Goal: Find specific page/section: Find specific page/section

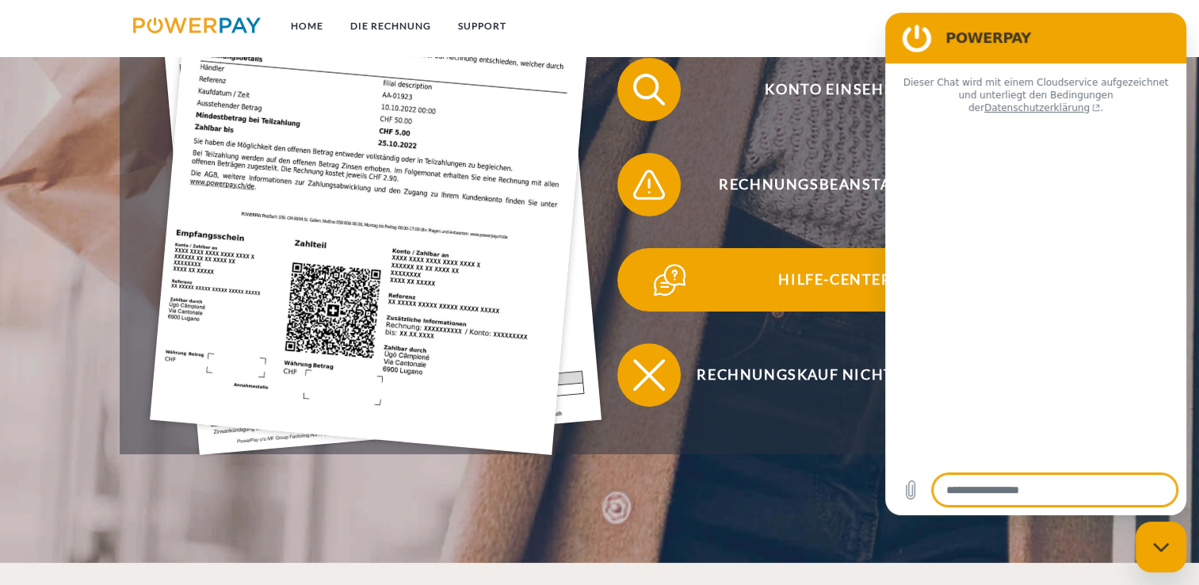
scroll to position [476, 0]
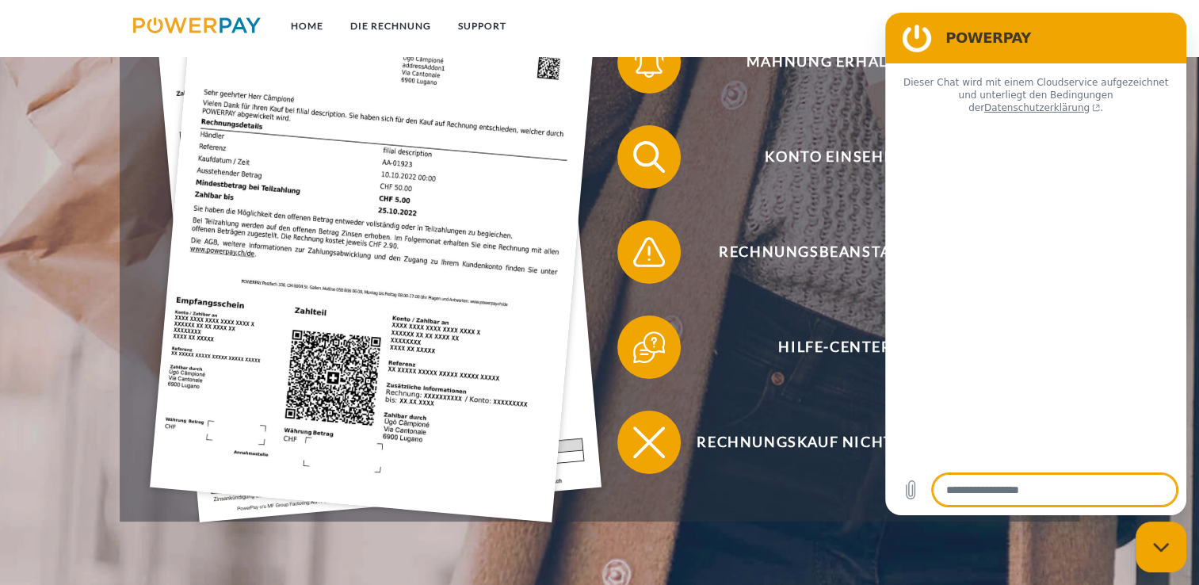
type textarea "*"
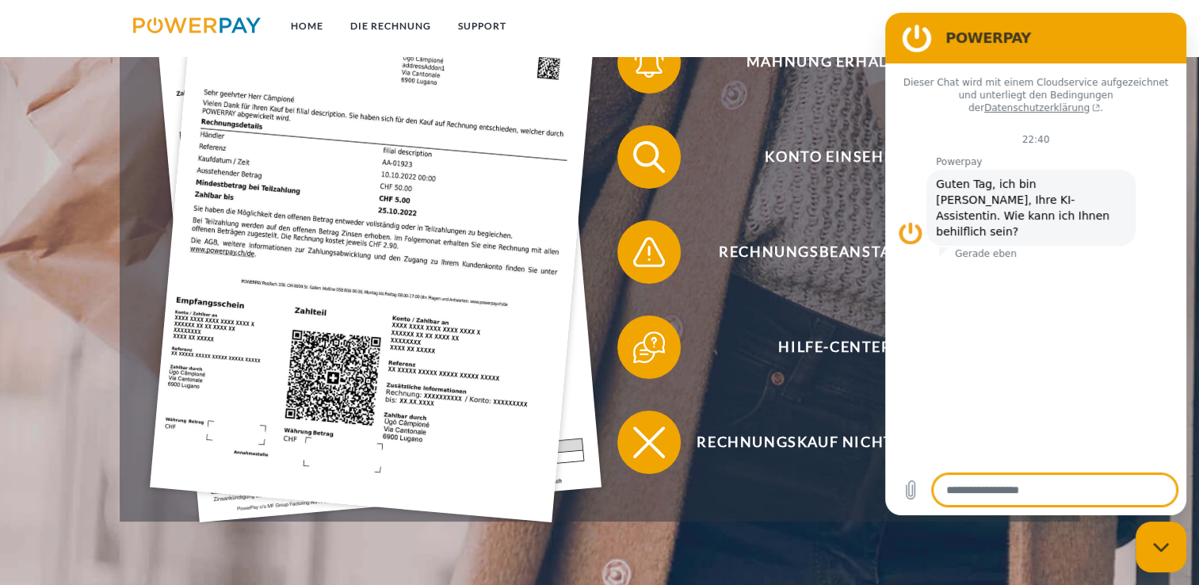
click at [753, 25] on nav "Home DIE RECHNUNG SUPPORT agb" at bounding box center [599, 28] width 1199 height 56
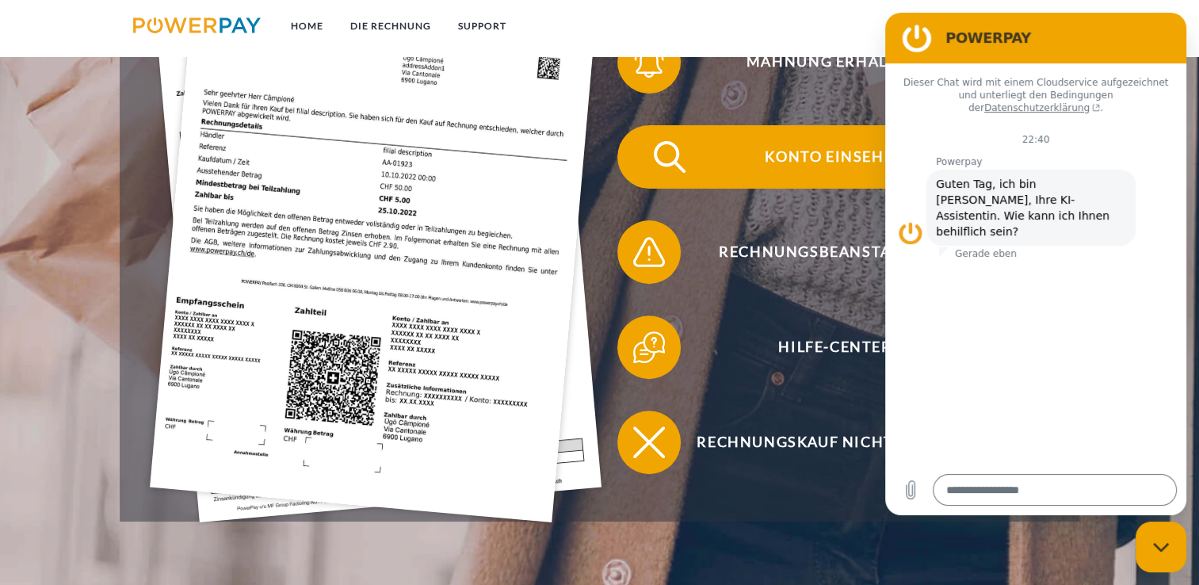
click at [798, 163] on span "Konto einsehen" at bounding box center [835, 156] width 388 height 63
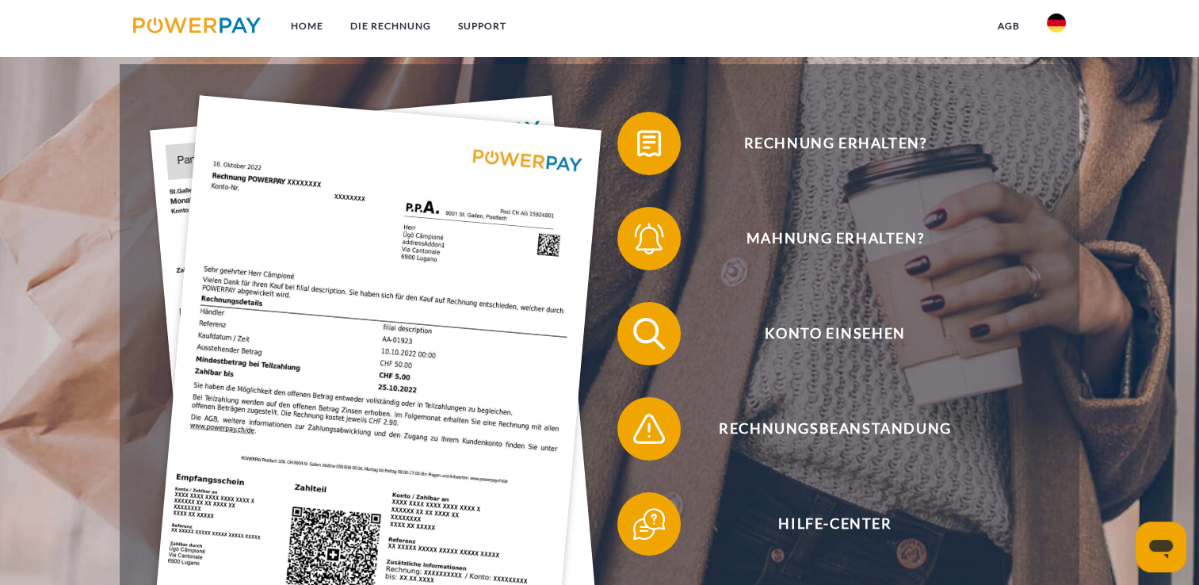
scroll to position [317, 0]
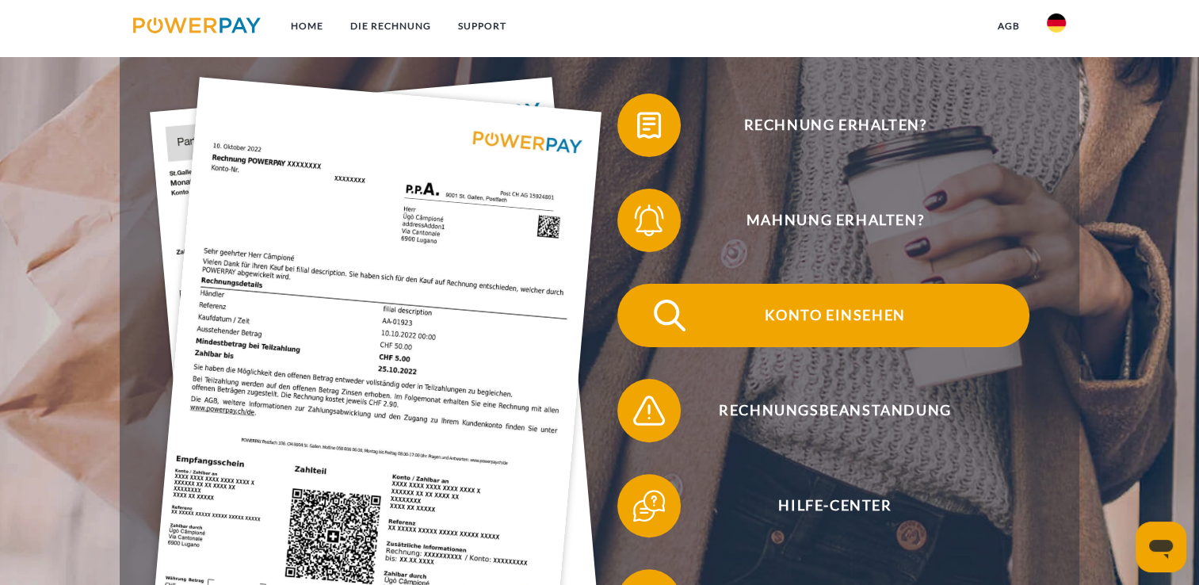
click at [805, 325] on span "Konto einsehen" at bounding box center [835, 315] width 388 height 63
